Goal: Task Accomplishment & Management: Use online tool/utility

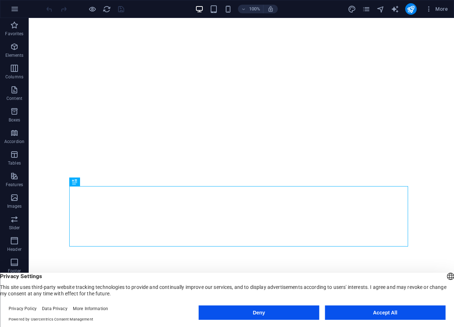
click at [396, 315] on button "Accept All" at bounding box center [385, 312] width 121 height 14
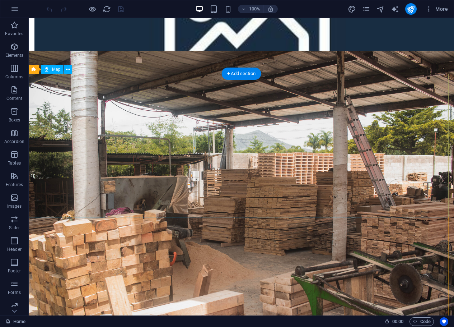
scroll to position [1395, 0]
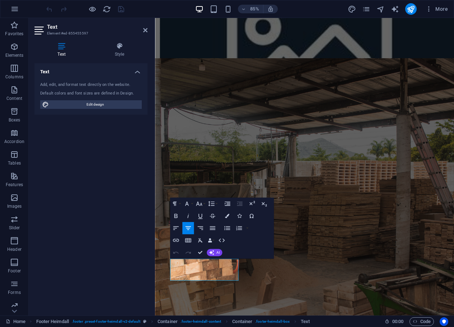
scroll to position [1405, 0]
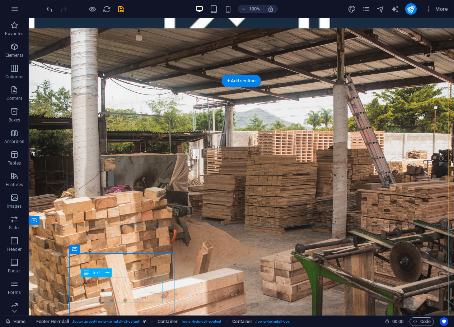
scroll to position [1395, 0]
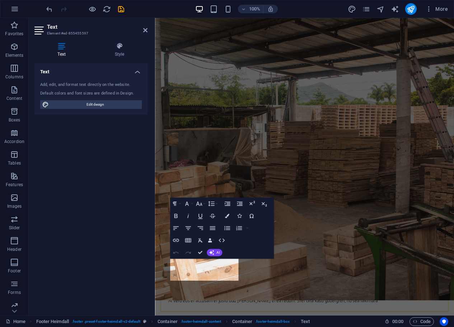
scroll to position [1405, 0]
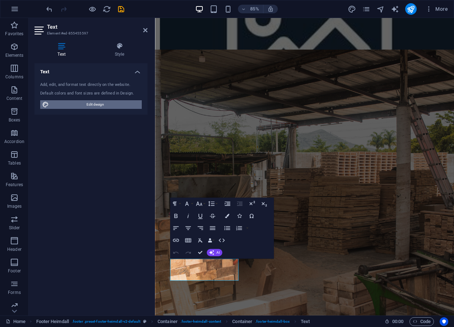
click at [102, 104] on span "Edit design" at bounding box center [95, 104] width 89 height 9
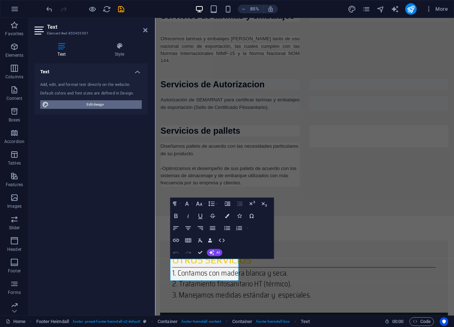
select select "px"
select select "300"
select select "px"
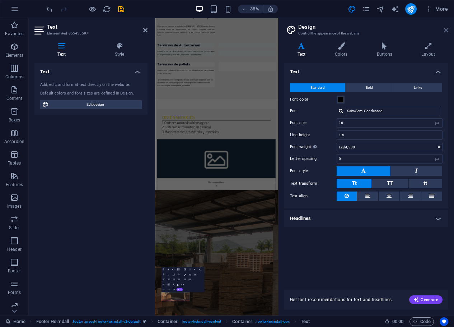
click at [445, 31] on icon at bounding box center [446, 30] width 4 height 6
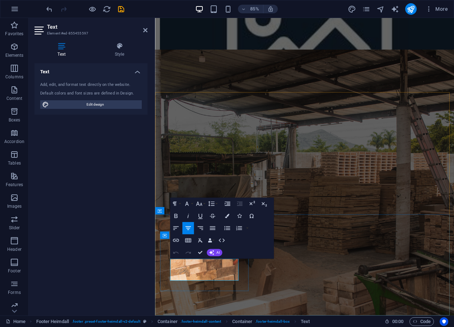
drag, startPoint x: 186, startPoint y: 304, endPoint x: 240, endPoint y: 304, distance: 53.5
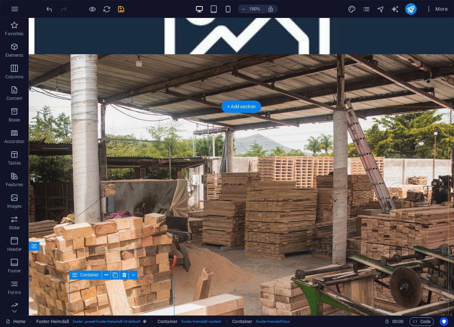
scroll to position [1395, 0]
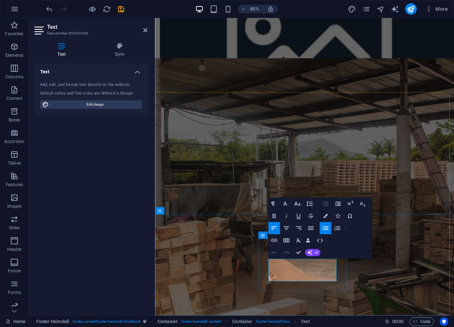
scroll to position [1405, 0]
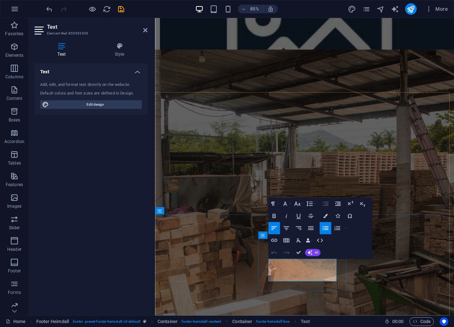
drag, startPoint x: 309, startPoint y: 305, endPoint x: 345, endPoint y: 305, distance: 35.9
drag, startPoint x: 347, startPoint y: 314, endPoint x: 294, endPoint y: 318, distance: 53.3
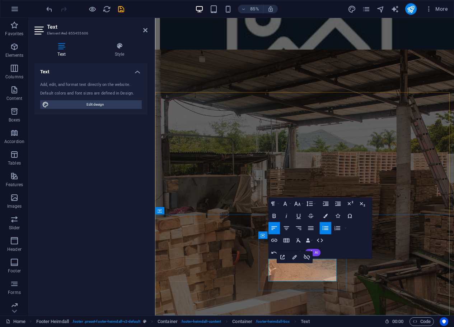
click at [406, 231] on button at bounding box center [402, 234] width 7 height 7
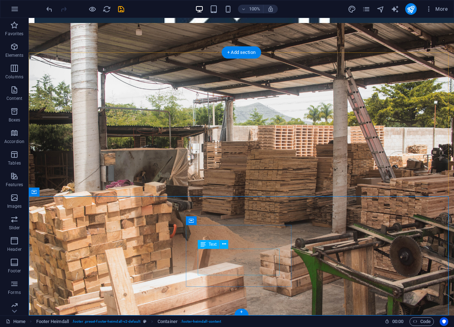
scroll to position [1395, 0]
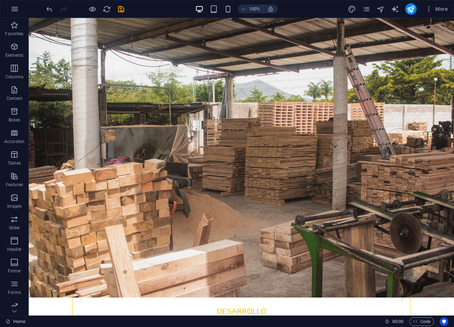
drag, startPoint x: 454, startPoint y: 268, endPoint x: 468, endPoint y: 341, distance: 74.3
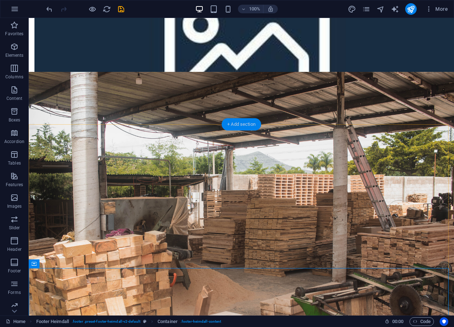
click at [238, 121] on div "+ Add section" at bounding box center [241, 124] width 40 height 12
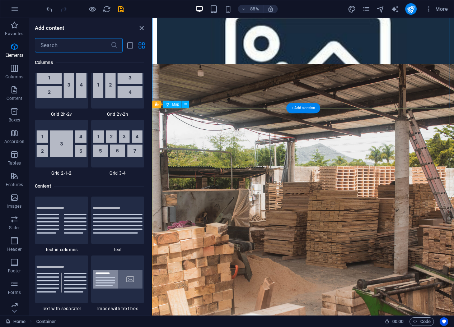
scroll to position [1256, 0]
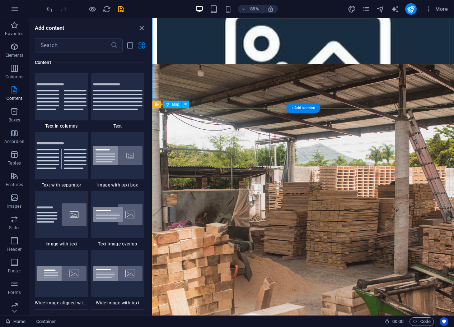
click at [173, 105] on span "Map" at bounding box center [175, 104] width 7 height 4
click at [183, 102] on button at bounding box center [185, 104] width 7 height 7
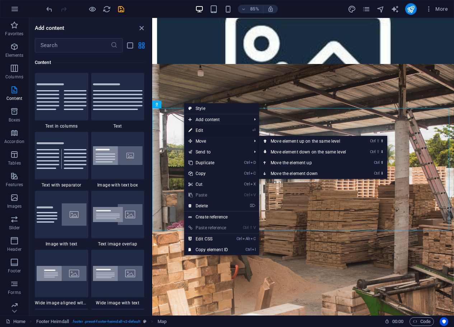
drag, startPoint x: 218, startPoint y: 129, endPoint x: 197, endPoint y: 156, distance: 34.3
click at [218, 129] on link "⏎ Edit" at bounding box center [208, 130] width 48 height 11
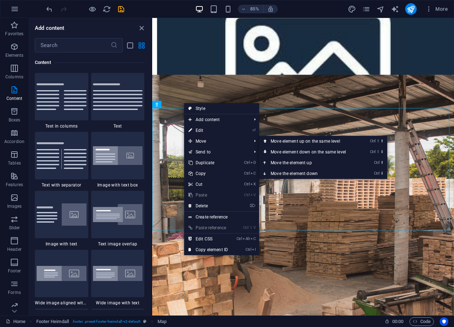
select select "px"
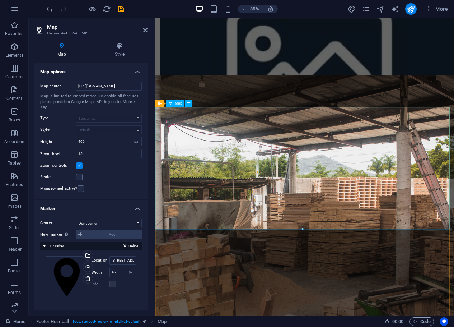
scroll to position [1387, 0]
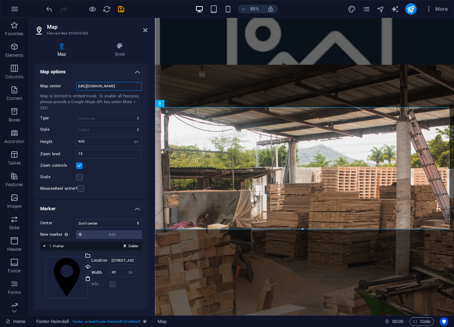
click at [118, 87] on input "[URL][DOMAIN_NAME]" at bounding box center [109, 86] width 66 height 9
paste input "[PERSON_NAME][STREET_ADDRESS][PERSON_NAME]"
drag, startPoint x: 140, startPoint y: 85, endPoint x: 37, endPoint y: 82, distance: 103.4
click at [37, 82] on div "Map center [URL]. [PERSON_NAME][STREET_ADDRESS][PERSON_NAME][DOMAIN_NAME][URL] …" at bounding box center [90, 137] width 113 height 123
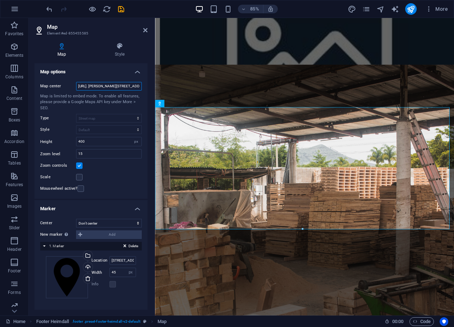
paste input "[DOMAIN_NAME][URL]"
type input "[URL][DOMAIN_NAME][DOMAIN_NAME]"
click at [121, 9] on icon "save" at bounding box center [121, 9] width 8 height 8
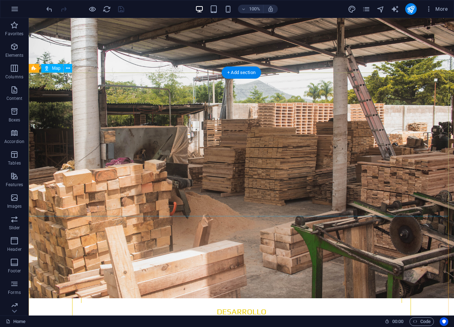
scroll to position [1395, 0]
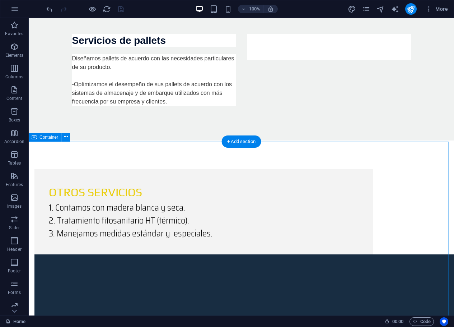
scroll to position [928, 0]
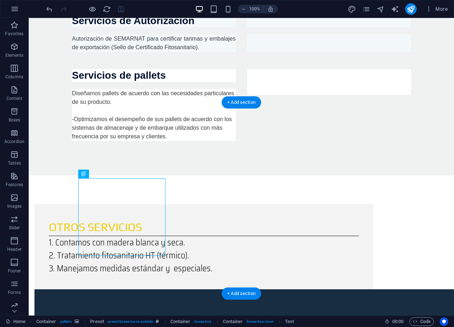
scroll to position [820, 0]
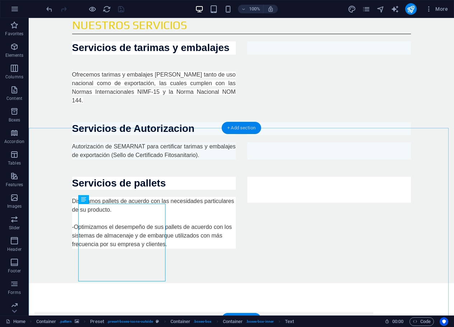
click at [240, 126] on div "+ Add section" at bounding box center [241, 128] width 40 height 12
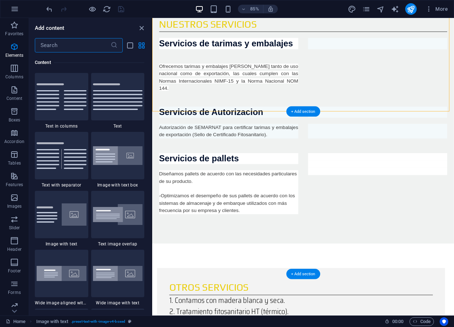
scroll to position [1256, 0]
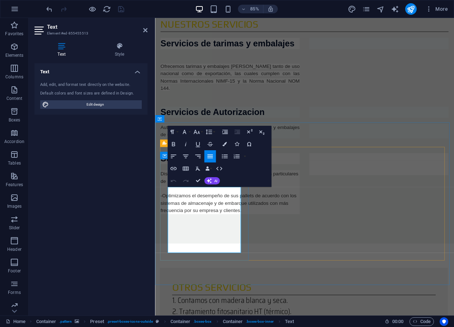
drag, startPoint x: 171, startPoint y: 221, endPoint x: 205, endPoint y: 278, distance: 66.2
drag, startPoint x: 171, startPoint y: 222, endPoint x: 199, endPoint y: 285, distance: 68.6
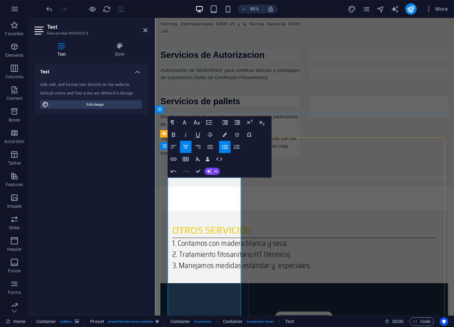
scroll to position [944, 0]
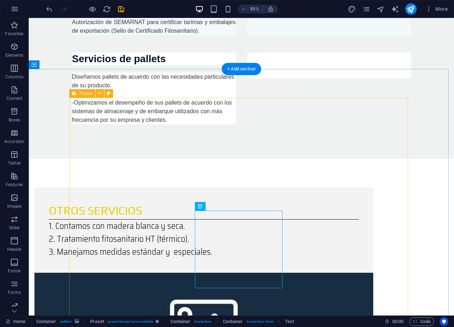
scroll to position [879, 0]
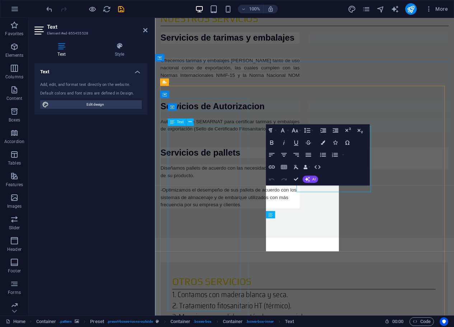
scroll to position [944, 0]
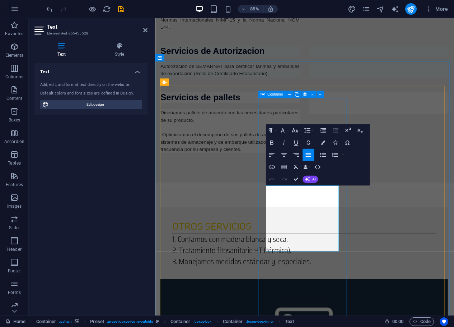
drag, startPoint x: 350, startPoint y: 288, endPoint x: 279, endPoint y: 213, distance: 103.1
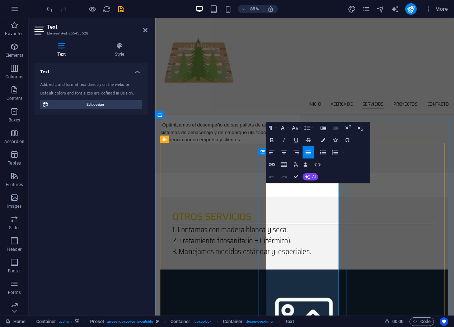
scroll to position [877, 0]
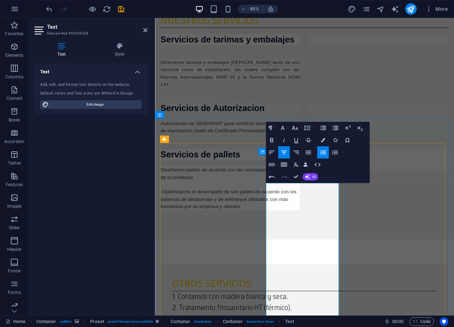
drag, startPoint x: 333, startPoint y: 220, endPoint x: 290, endPoint y: 220, distance: 43.4
drag, startPoint x: 291, startPoint y: 262, endPoint x: 370, endPoint y: 279, distance: 80.7
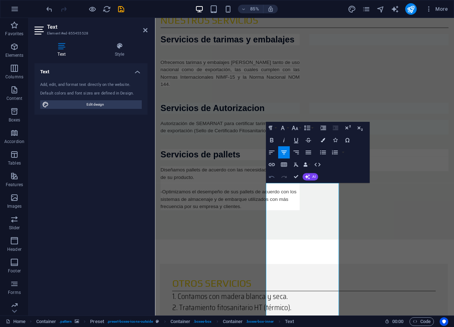
click at [274, 174] on icon "button" at bounding box center [271, 176] width 7 height 7
drag, startPoint x: 298, startPoint y: 289, endPoint x: 372, endPoint y: 350, distance: 95.9
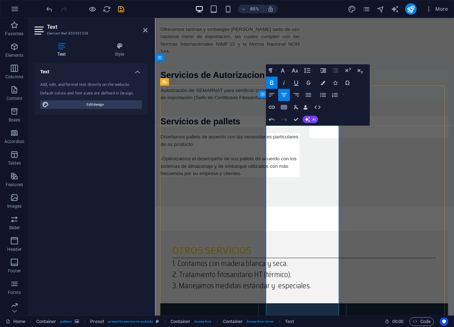
scroll to position [949, 0]
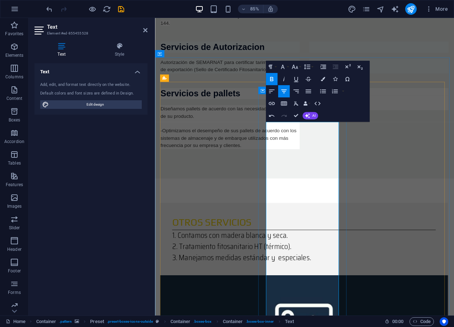
drag, startPoint x: 293, startPoint y: 246, endPoint x: 355, endPoint y: 285, distance: 73.2
drag, startPoint x: 294, startPoint y: 287, endPoint x: 363, endPoint y: 305, distance: 71.0
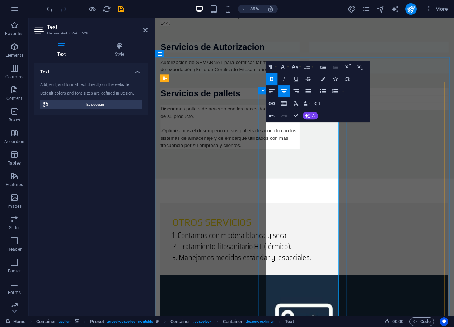
drag, startPoint x: 300, startPoint y: 304, endPoint x: 355, endPoint y: 320, distance: 57.1
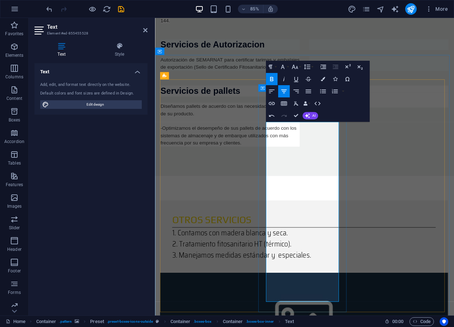
drag, startPoint x: 293, startPoint y: 319, endPoint x: 364, endPoint y: 347, distance: 76.2
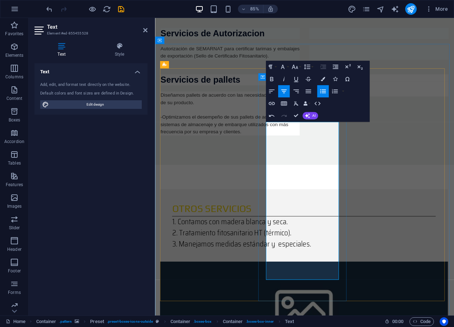
scroll to position [965, 0]
drag, startPoint x: 286, startPoint y: 173, endPoint x: 370, endPoint y: 311, distance: 161.3
click at [294, 65] on icon "button" at bounding box center [294, 66] width 7 height 7
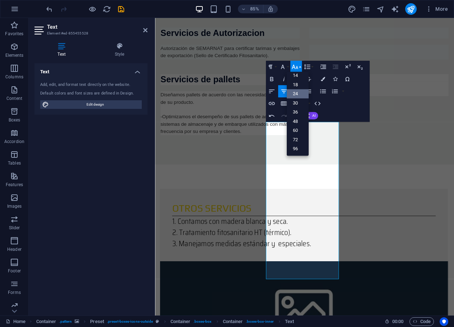
scroll to position [58, 0]
click at [297, 76] on link "14" at bounding box center [297, 75] width 22 height 9
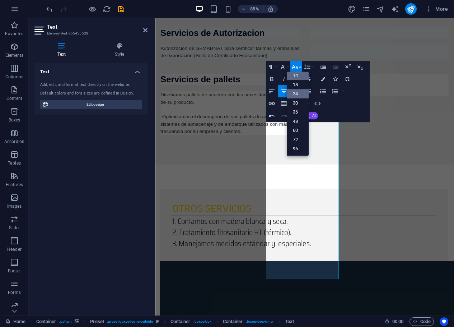
scroll to position [991, 0]
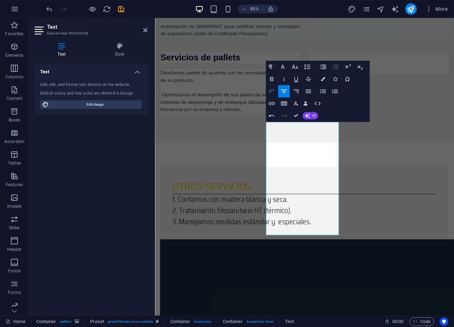
click at [272, 89] on icon "button" at bounding box center [271, 91] width 7 height 7
click at [285, 89] on icon "button" at bounding box center [283, 91] width 7 height 7
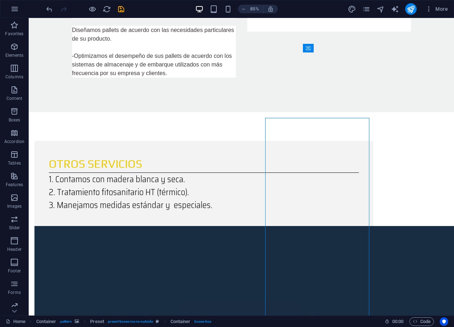
scroll to position [939, 0]
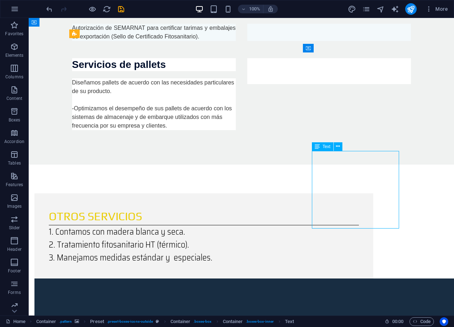
drag, startPoint x: 329, startPoint y: 163, endPoint x: 234, endPoint y: 189, distance: 98.1
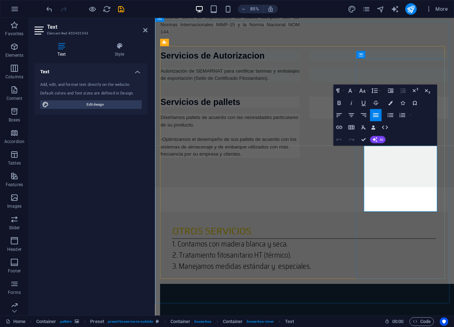
scroll to position [991, 0]
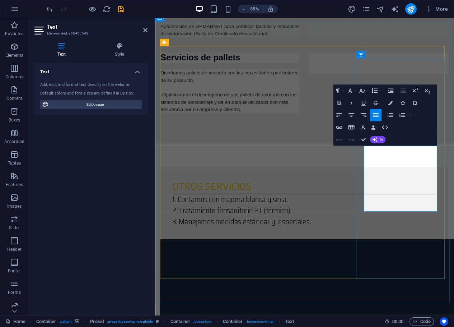
drag, startPoint x: 467, startPoint y: 240, endPoint x: 400, endPoint y: 170, distance: 96.5
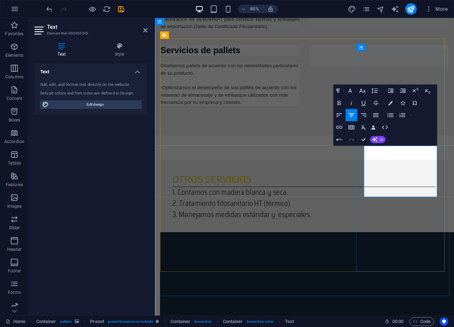
scroll to position [928, 0]
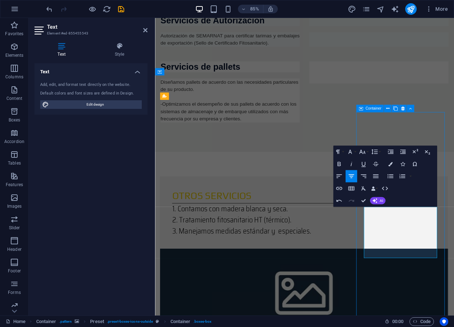
scroll to position [858, 0]
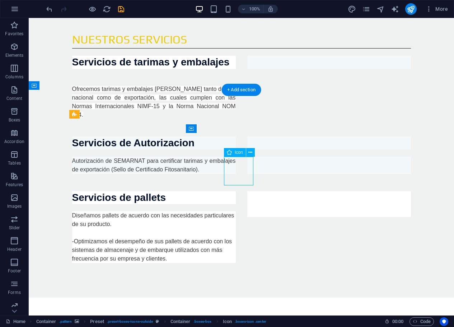
select select "xMidYMid"
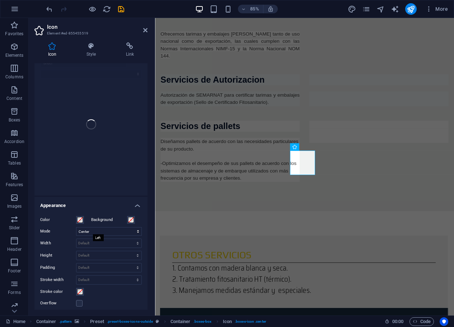
scroll to position [0, 0]
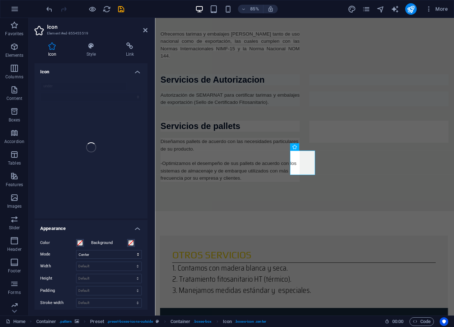
click at [111, 152] on div "under" at bounding box center [90, 147] width 113 height 142
click at [73, 109] on div "under" at bounding box center [90, 147] width 113 height 142
click at [313, 146] on icon at bounding box center [312, 147] width 3 height 6
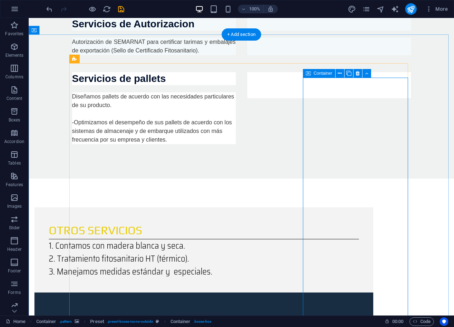
scroll to position [930, 0]
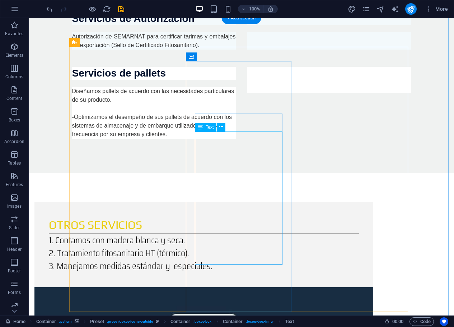
scroll to position [982, 0]
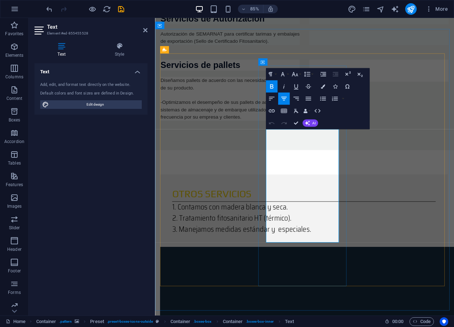
drag, startPoint x: 354, startPoint y: 265, endPoint x: 302, endPoint y: 264, distance: 51.7
drag, startPoint x: 303, startPoint y: 247, endPoint x: 357, endPoint y: 263, distance: 56.5
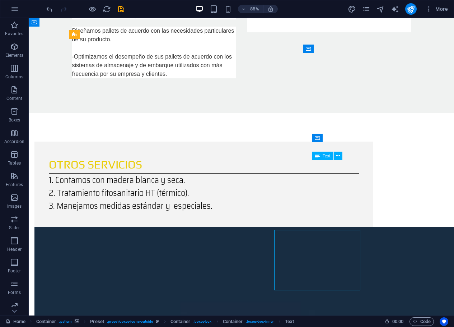
scroll to position [938, 0]
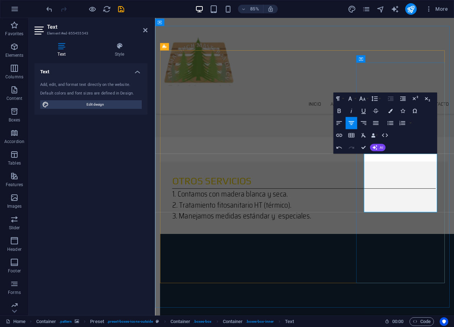
scroll to position [972, 0]
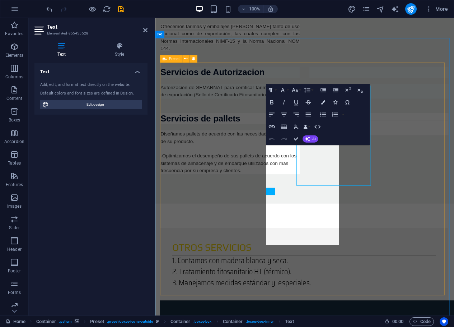
scroll to position [972, 0]
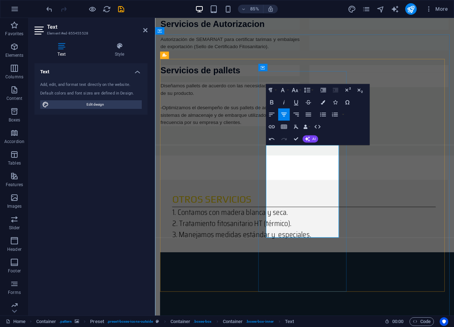
scroll to position [984, 0]
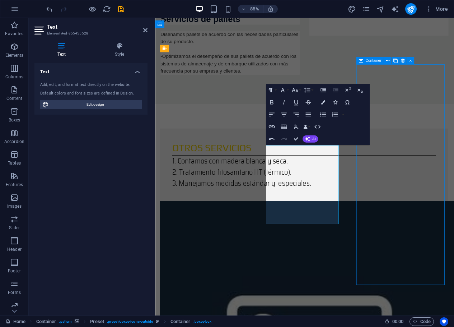
scroll to position [932, 0]
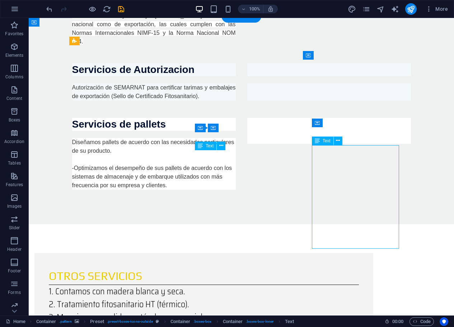
scroll to position [984, 0]
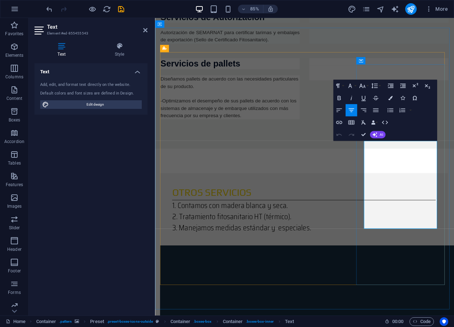
drag, startPoint x: 407, startPoint y: 209, endPoint x: 433, endPoint y: 229, distance: 33.5
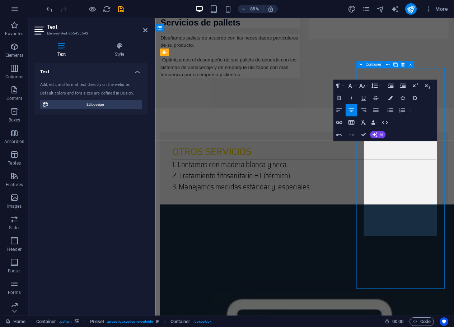
scroll to position [910, 0]
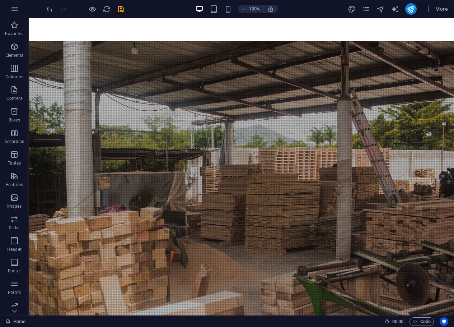
scroll to position [1526, 0]
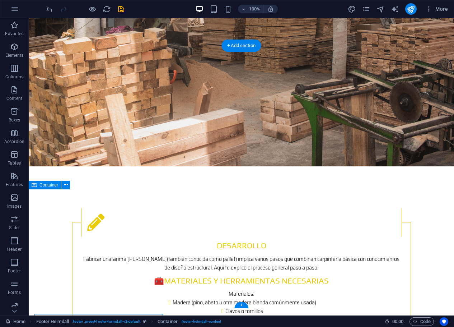
scroll to position [1599, 0]
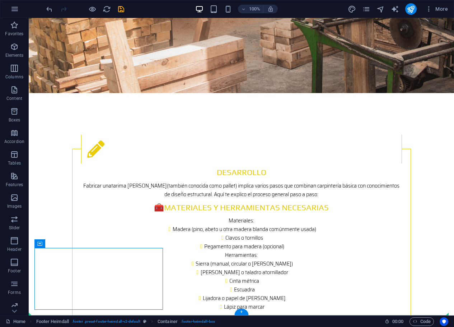
drag, startPoint x: 132, startPoint y: 254, endPoint x: 315, endPoint y: 190, distance: 193.8
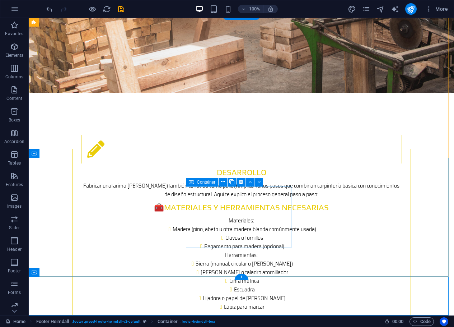
scroll to position [1564, 0]
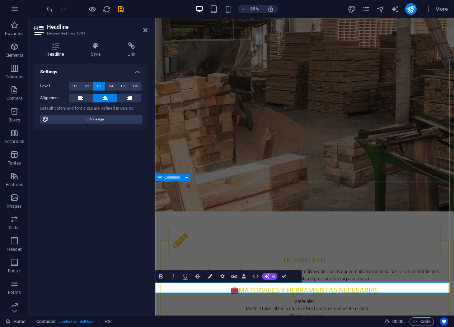
scroll to position [1583, 0]
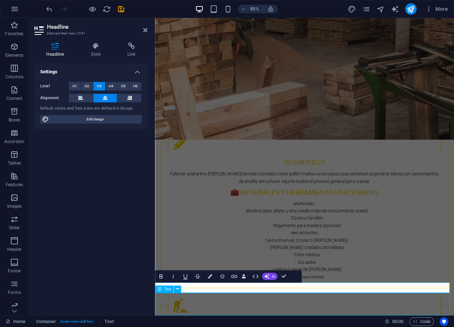
scroll to position [1564, 0]
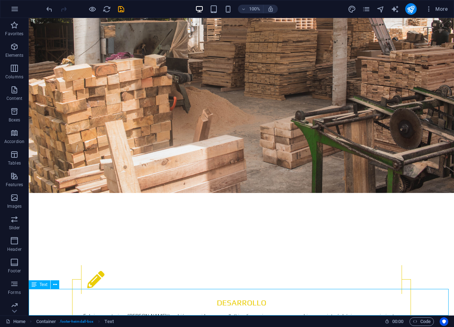
scroll to position [1583, 0]
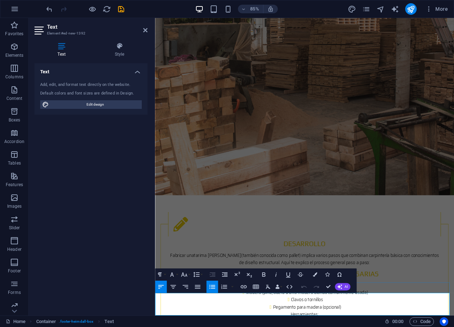
click at [174, 287] on icon "button" at bounding box center [172, 286] width 7 height 7
drag, startPoint x: 353, startPoint y: 347, endPoint x: 313, endPoint y: 347, distance: 39.5
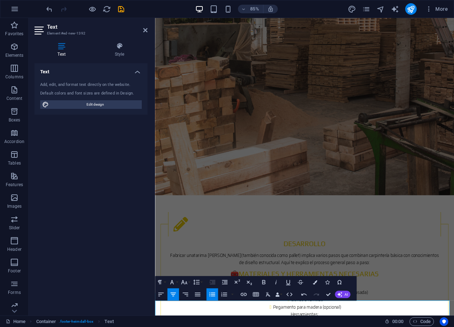
scroll to position [1574, 0]
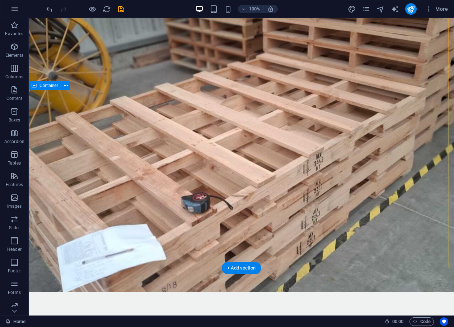
scroll to position [0, 0]
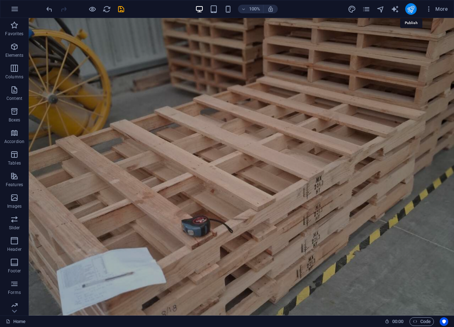
click at [410, 9] on icon "publish" at bounding box center [411, 9] width 8 height 8
